Goal: Contribute content: Add original content to the website for others to see

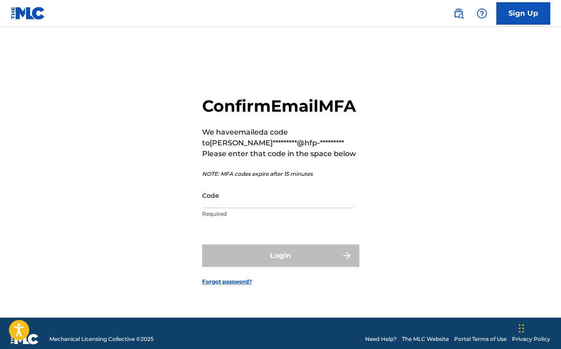
click at [253, 203] on input "Code" at bounding box center [278, 196] width 152 height 26
click at [221, 208] on input "Code" at bounding box center [278, 196] width 152 height 26
paste input "087070"
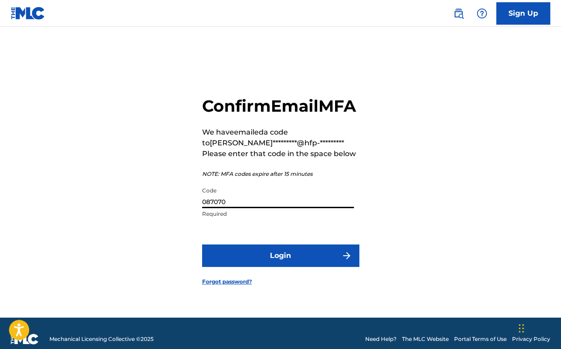
type input "087070"
click at [253, 256] on button "Login" at bounding box center [280, 256] width 157 height 22
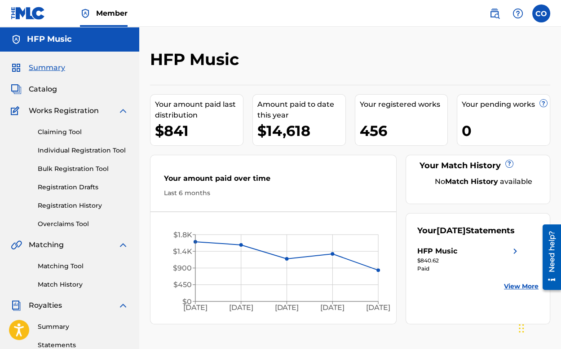
click at [40, 88] on span "Catalog" at bounding box center [43, 89] width 28 height 11
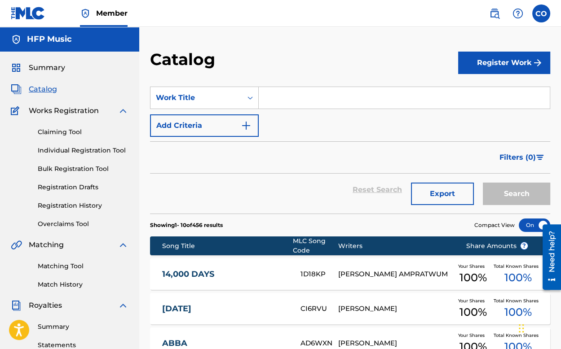
click at [510, 66] on button "Register Work" at bounding box center [504, 63] width 92 height 22
click at [499, 112] on link "By File Upload" at bounding box center [504, 114] width 92 height 22
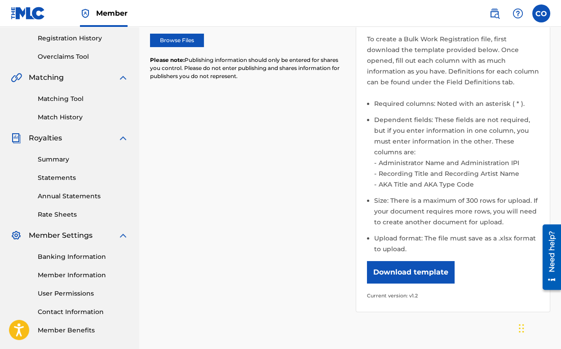
scroll to position [170, 0]
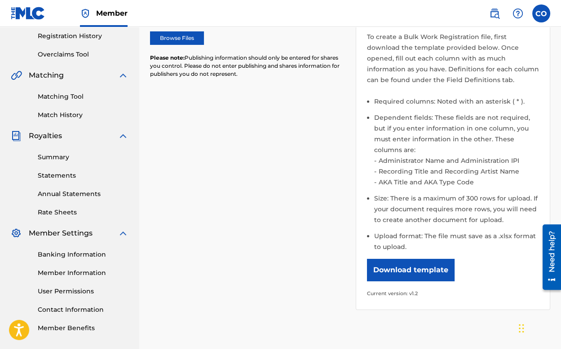
click at [421, 263] on button "Download template" at bounding box center [411, 270] width 88 height 22
